Goal: Browse casually: Explore the website without a specific task or goal

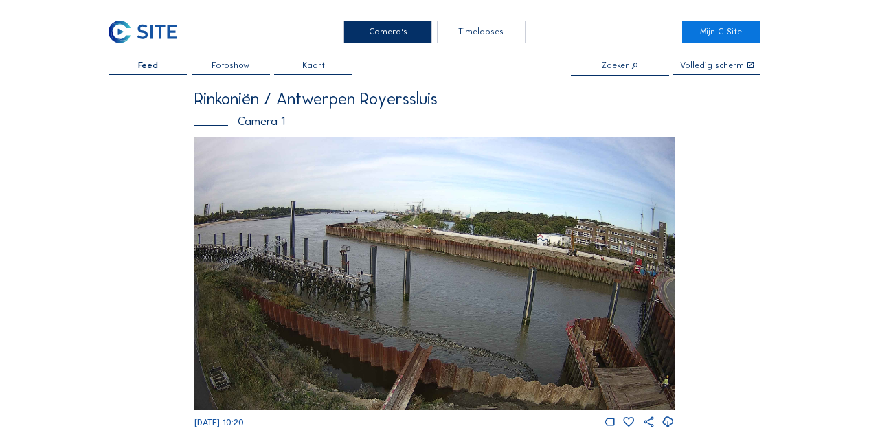
scroll to position [1423, 0]
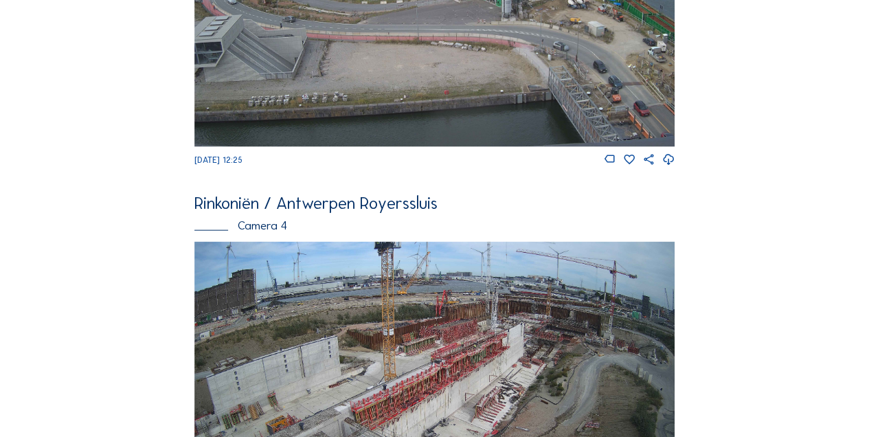
scroll to position [1424, 0]
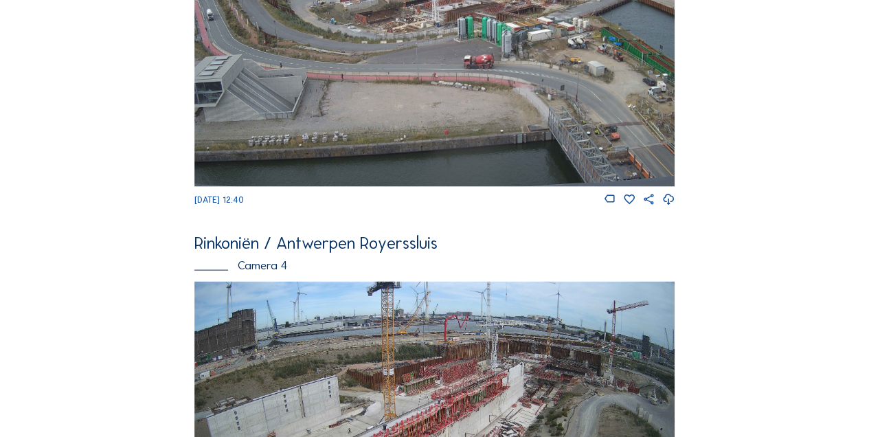
scroll to position [1469, 0]
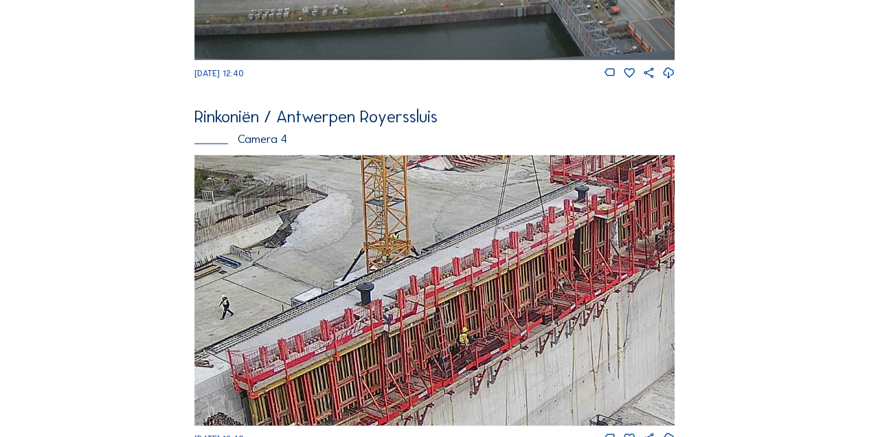
drag, startPoint x: 408, startPoint y: 330, endPoint x: 447, endPoint y: 279, distance: 64.6
click at [447, 279] on img at bounding box center [434, 290] width 481 height 270
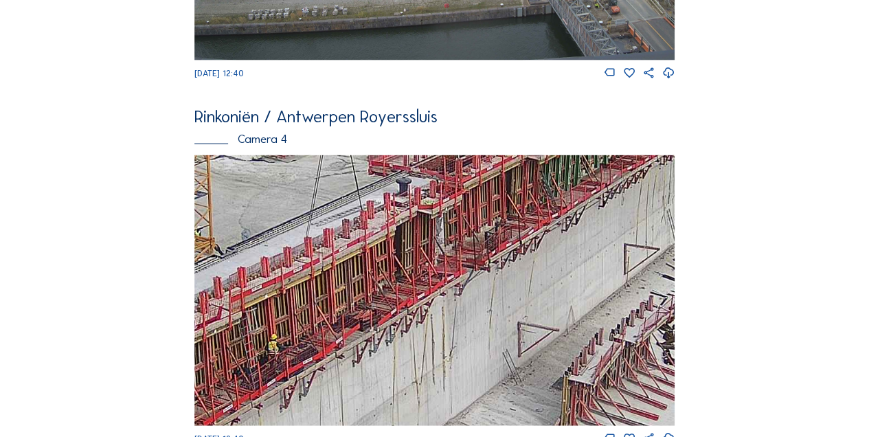
drag, startPoint x: 518, startPoint y: 241, endPoint x: 363, endPoint y: 210, distance: 158.5
click at [363, 210] on img at bounding box center [434, 290] width 481 height 270
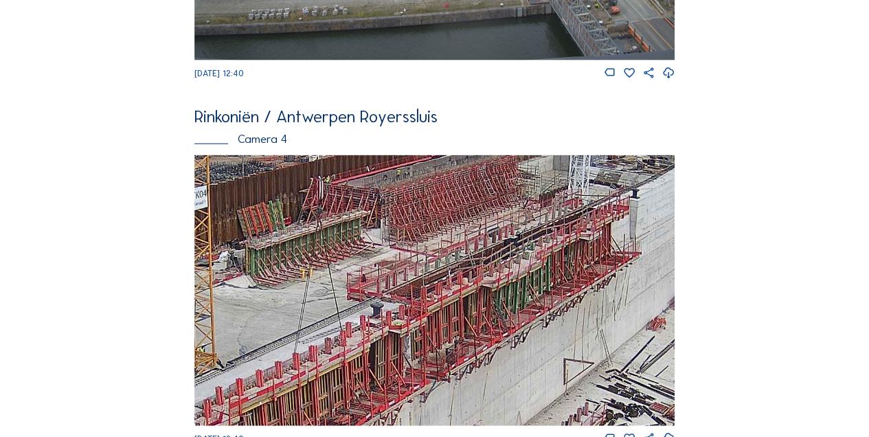
drag, startPoint x: 512, startPoint y: 240, endPoint x: 360, endPoint y: 322, distance: 172.5
click at [360, 322] on img at bounding box center [434, 290] width 481 height 270
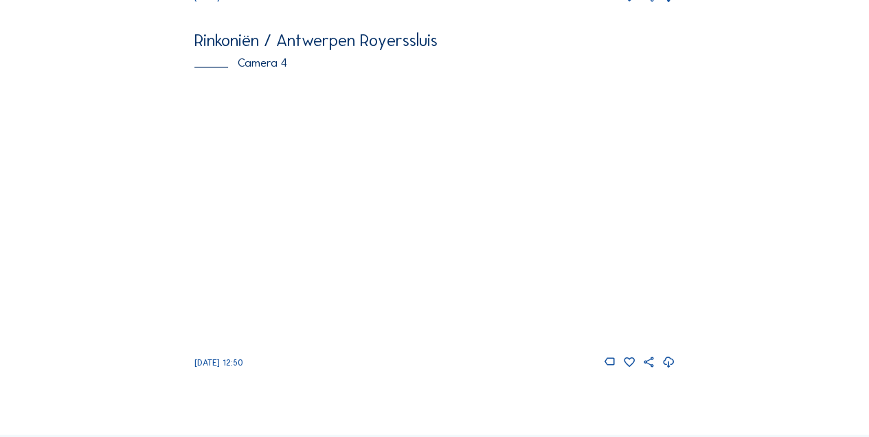
scroll to position [1607, 0]
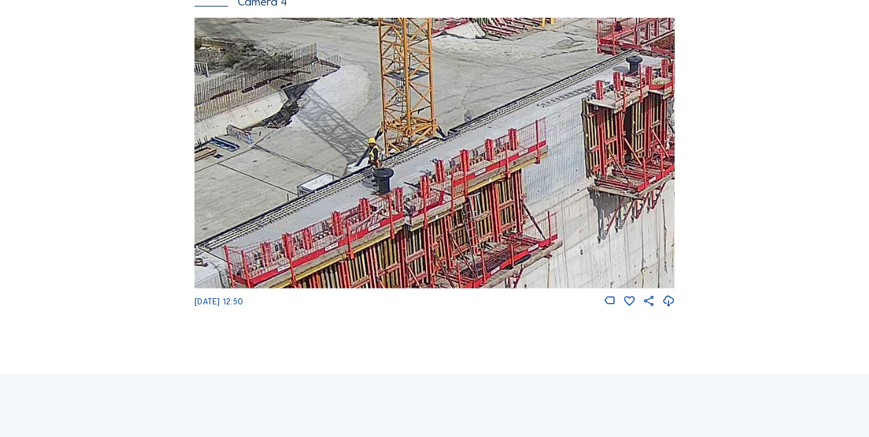
drag, startPoint x: 436, startPoint y: 175, endPoint x: 427, endPoint y: 176, distance: 8.3
click at [427, 176] on img at bounding box center [434, 153] width 481 height 270
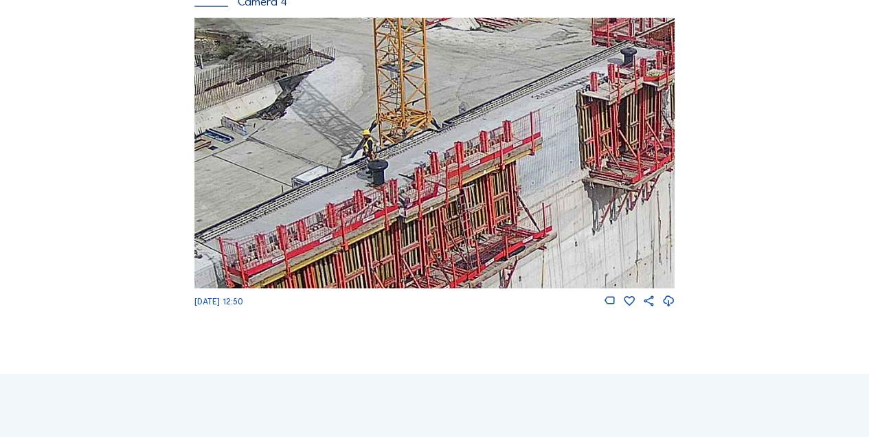
drag, startPoint x: 360, startPoint y: 191, endPoint x: 356, endPoint y: 183, distance: 8.6
click at [356, 183] on img at bounding box center [434, 153] width 481 height 270
